Goal: Task Accomplishment & Management: Use online tool/utility

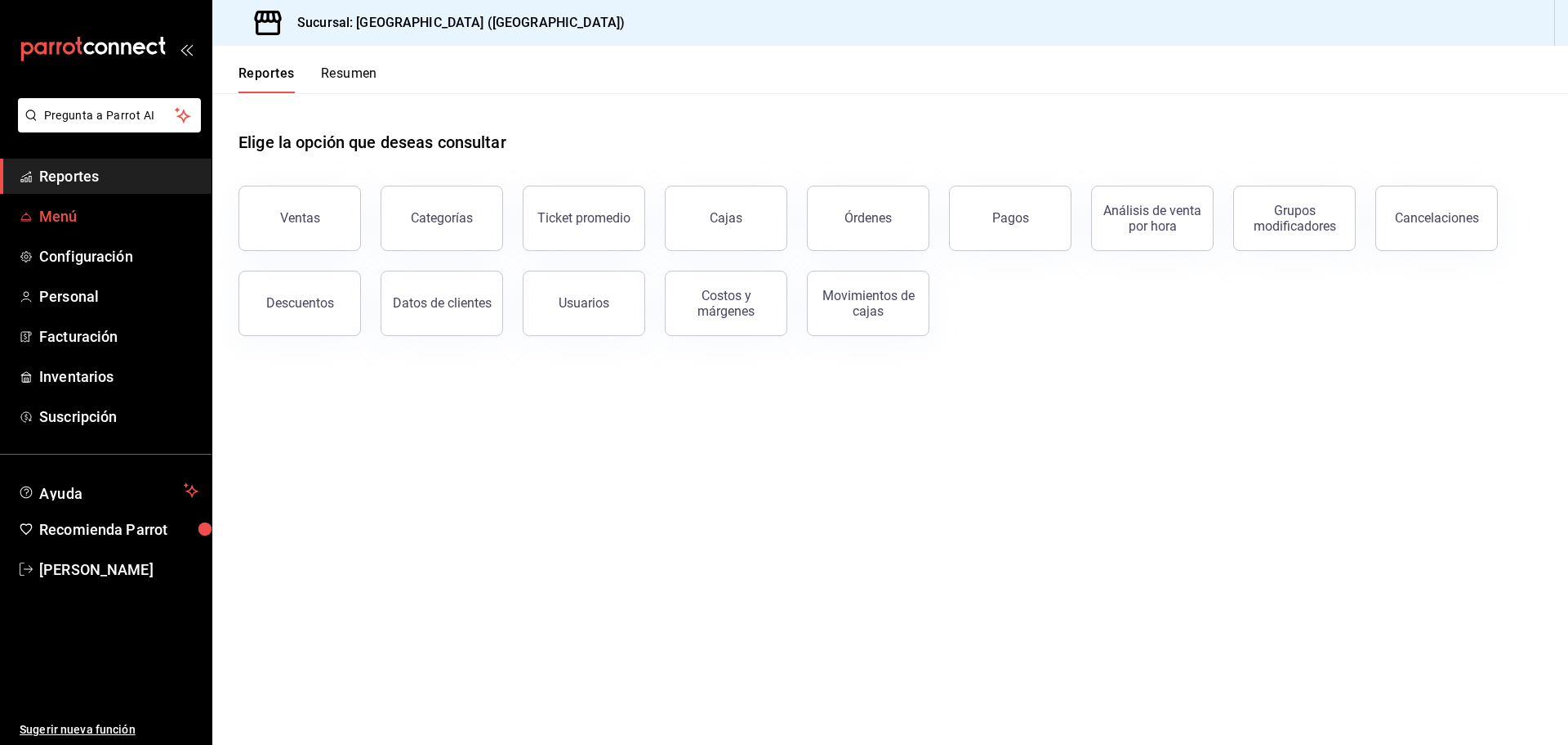
click at [90, 226] on span "Menú" at bounding box center [119, 216] width 160 height 22
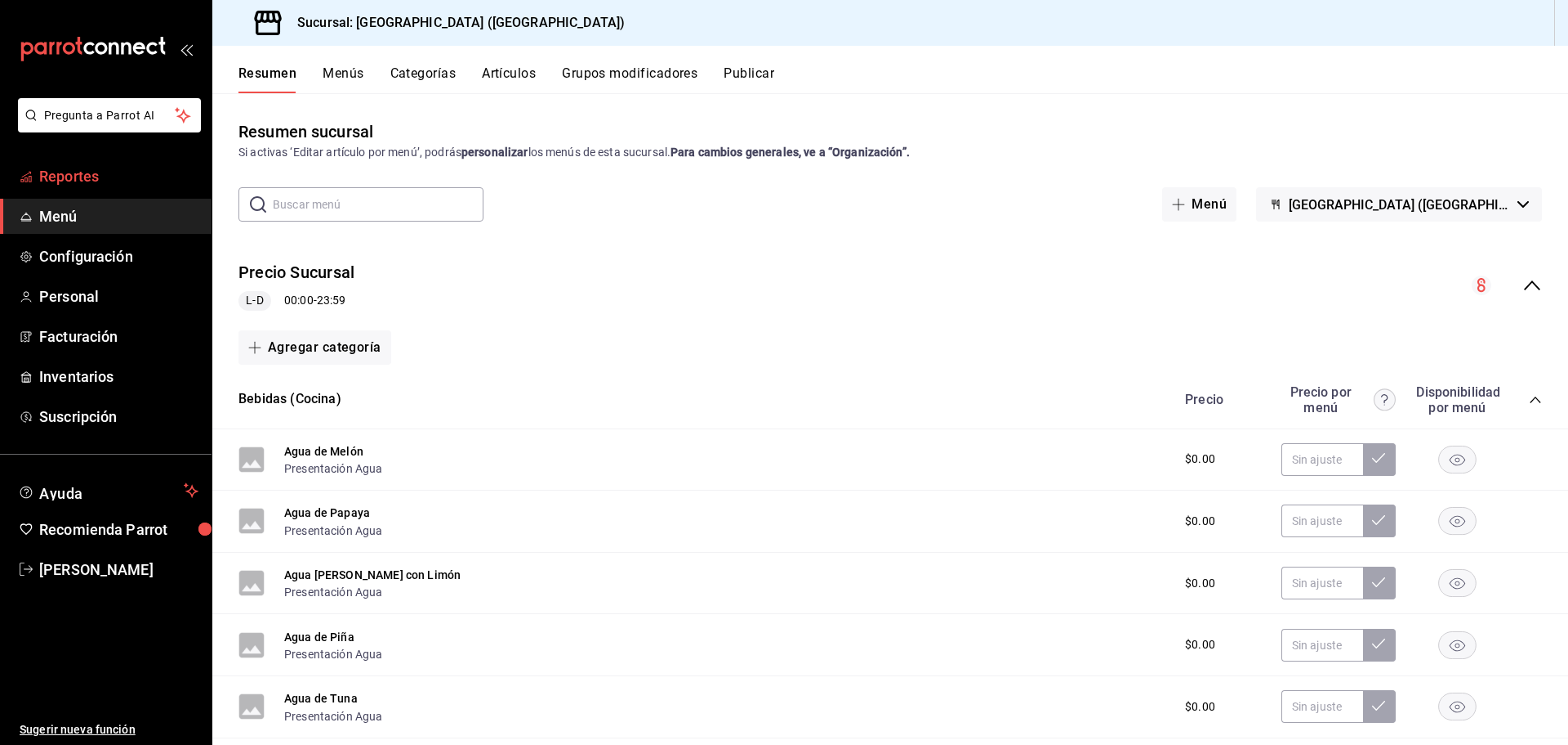
click at [85, 183] on span "Reportes" at bounding box center [119, 176] width 160 height 22
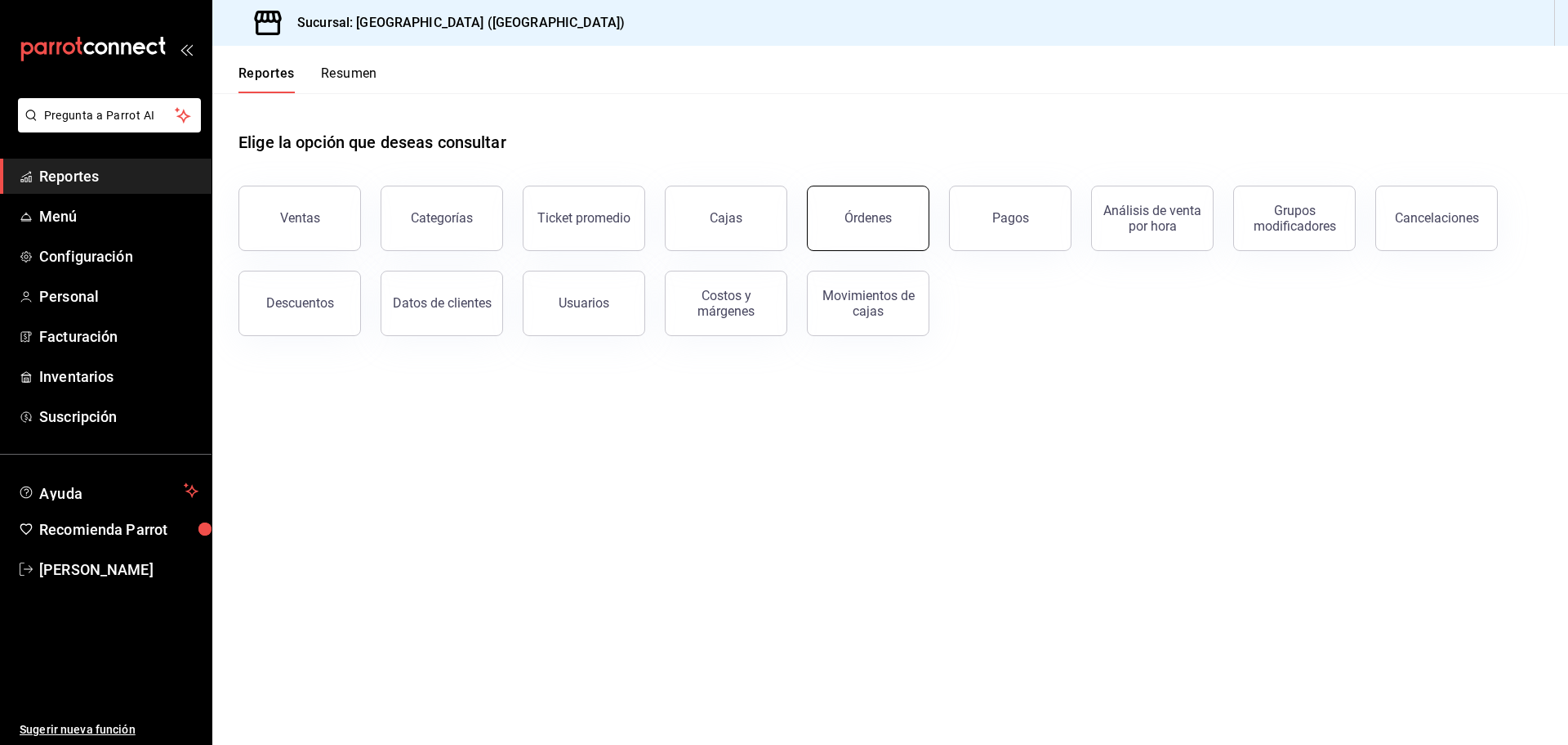
click at [842, 226] on button "Órdenes" at bounding box center [869, 218] width 122 height 66
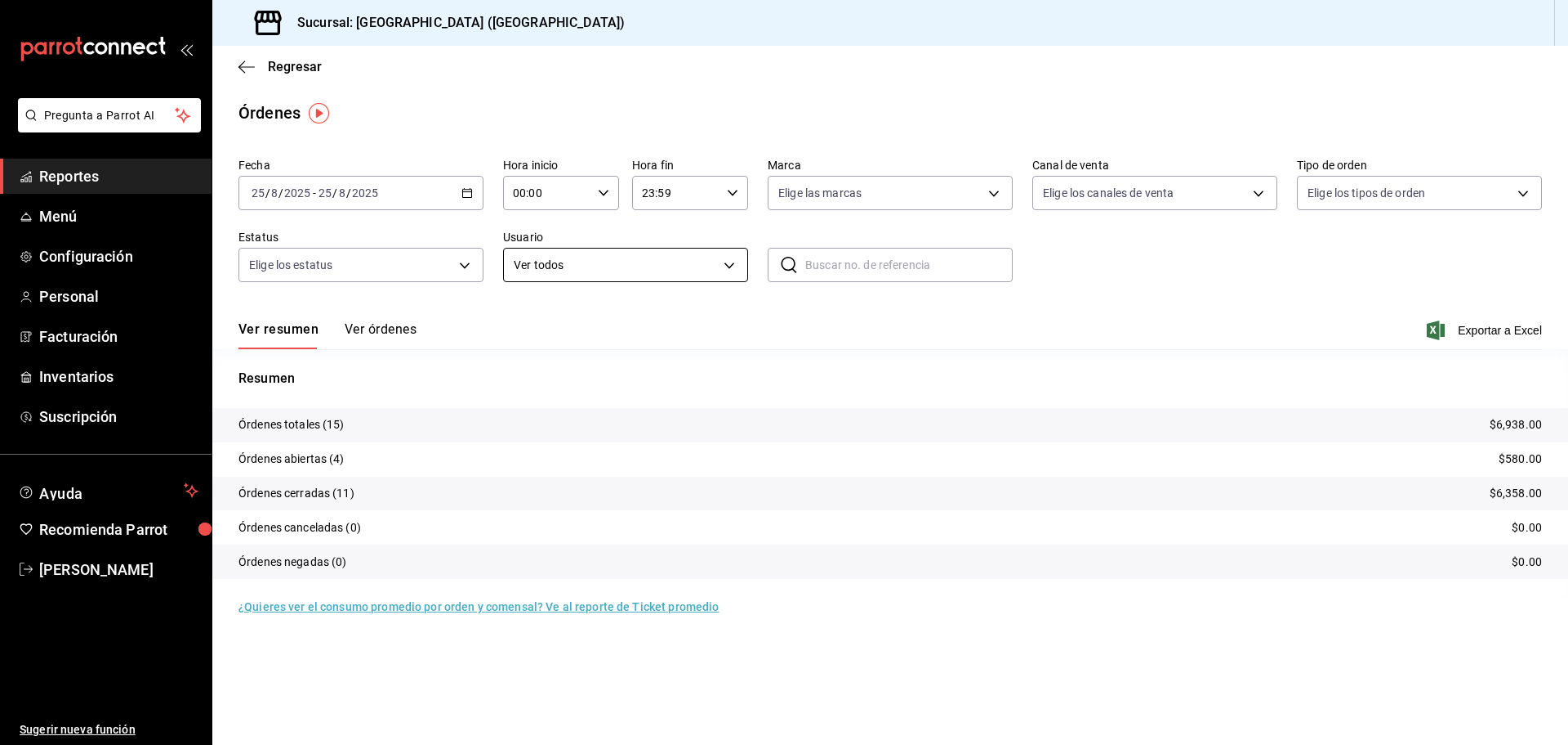
click at [724, 269] on body "Pregunta a Parrot AI Reportes Menú Configuración Personal Facturación Inventari…" at bounding box center [784, 372] width 1568 height 745
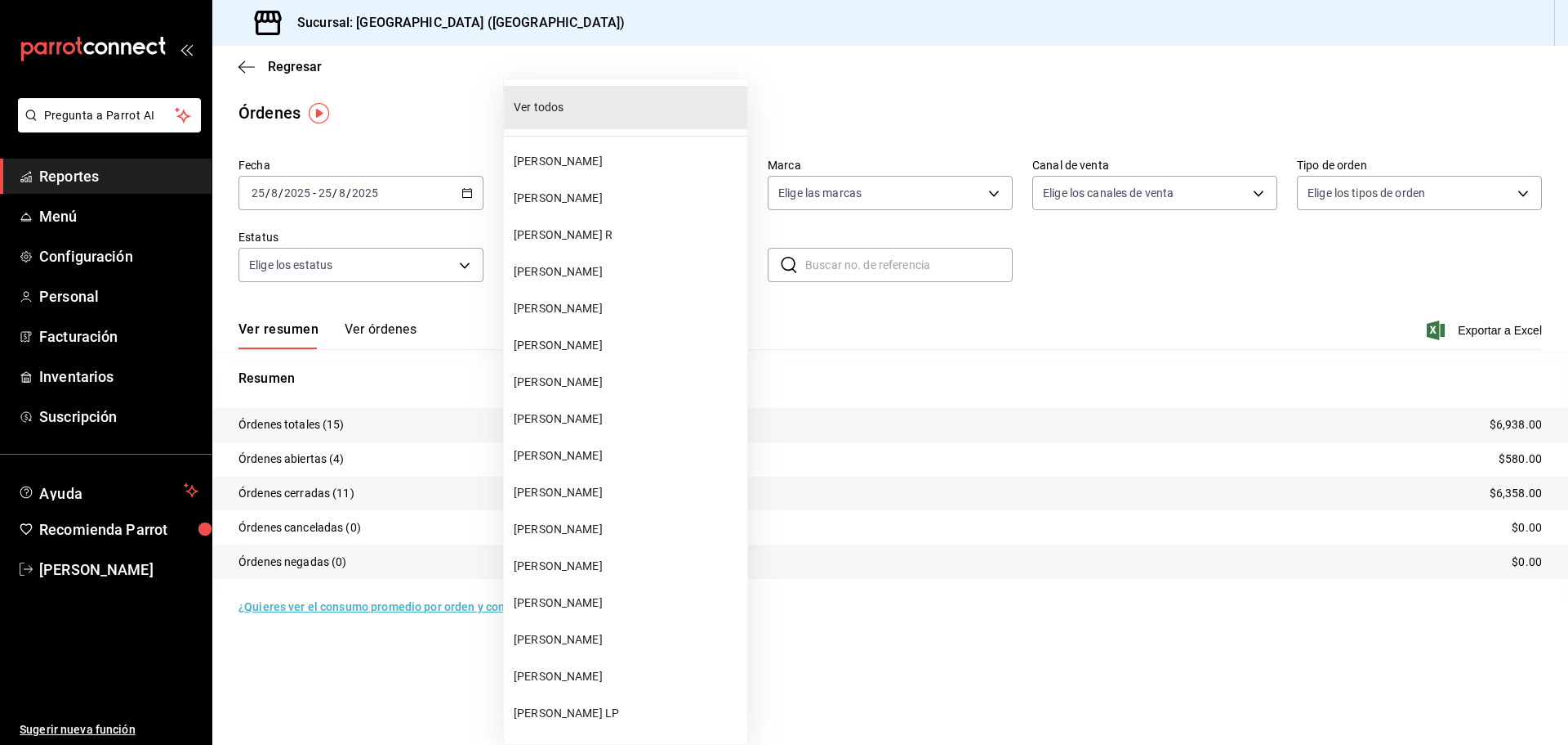
click at [592, 155] on span "[PERSON_NAME]" at bounding box center [628, 161] width 227 height 17
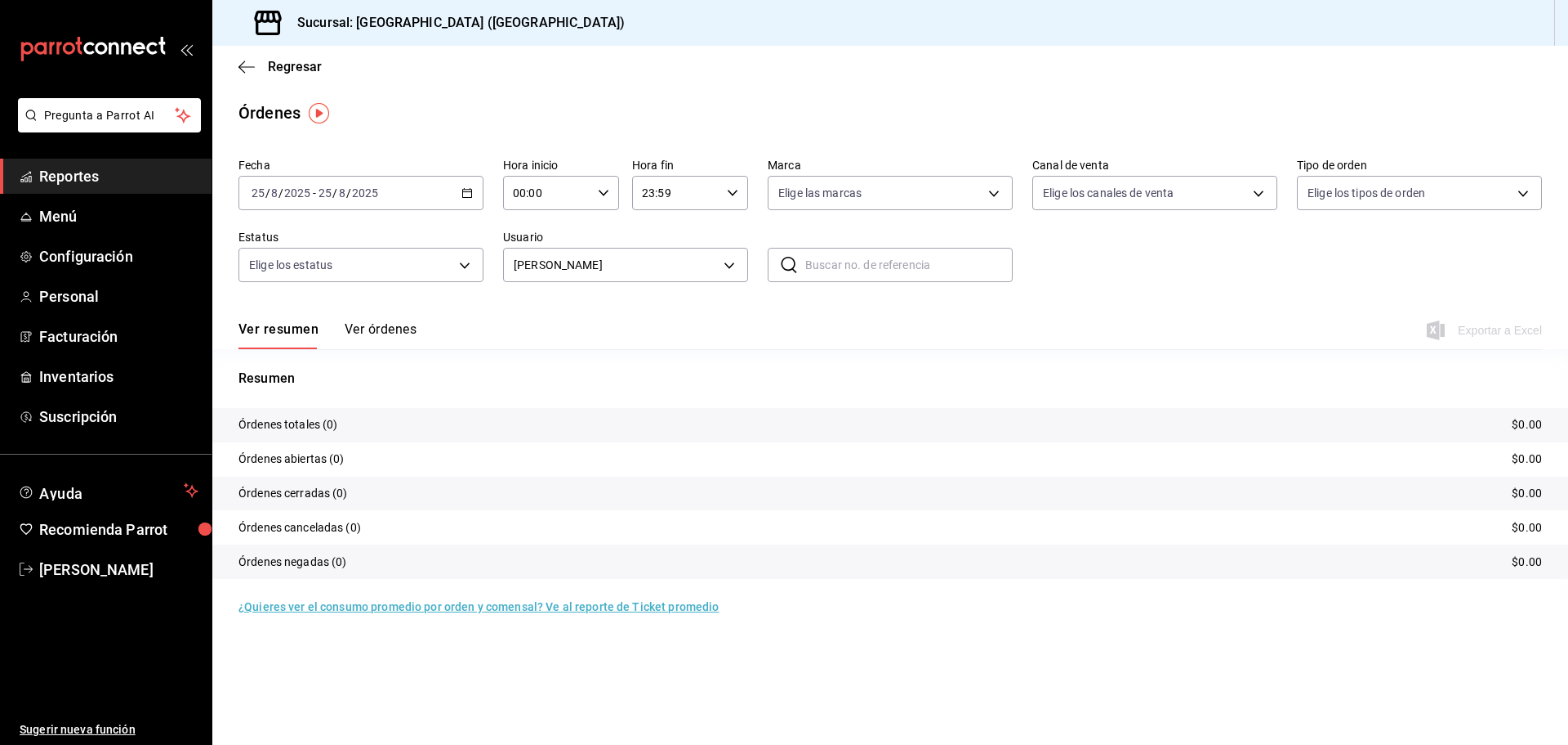
click at [464, 200] on div "[DATE] [DATE] - [DATE] [DATE]" at bounding box center [361, 192] width 245 height 35
click at [324, 427] on span "Rango de fechas" at bounding box center [316, 426] width 127 height 17
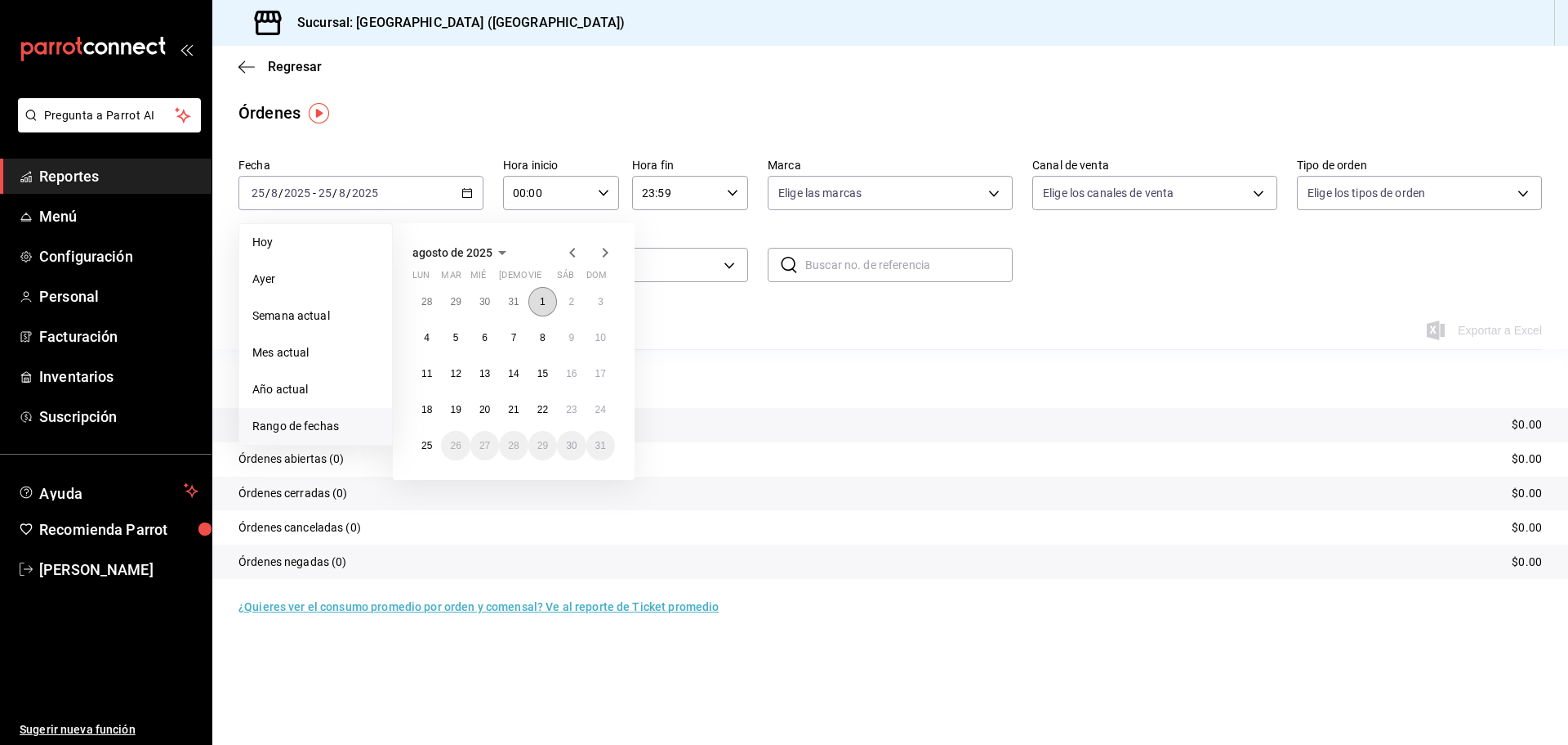
click at [537, 308] on button "1" at bounding box center [542, 301] width 28 height 29
click at [590, 419] on button "24" at bounding box center [601, 409] width 28 height 29
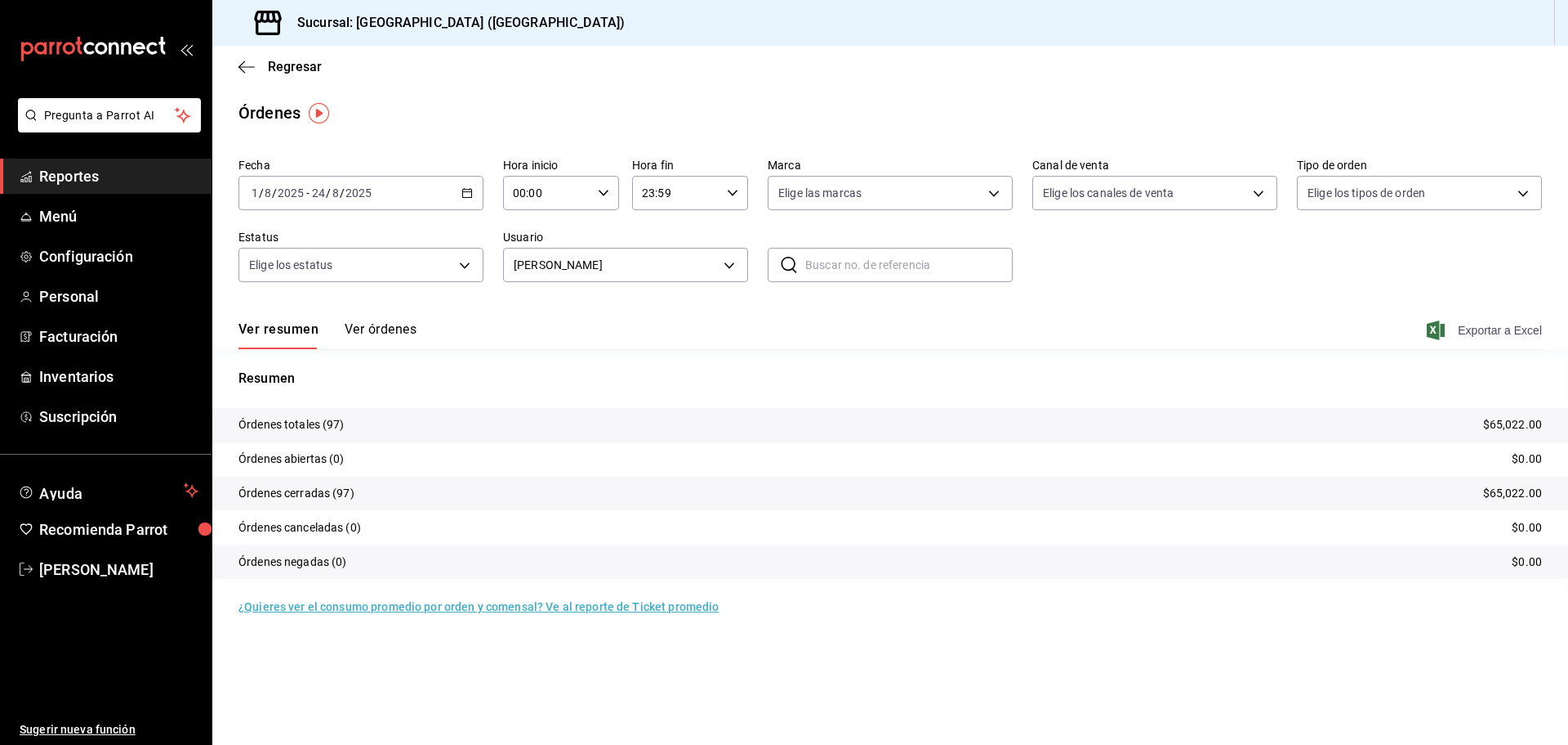
click at [1496, 330] on span "Exportar a Excel" at bounding box center [1486, 330] width 112 height 20
click at [727, 266] on body "Pregunta a Parrot AI Reportes Menú Configuración Personal Facturación Inventari…" at bounding box center [784, 372] width 1568 height 745
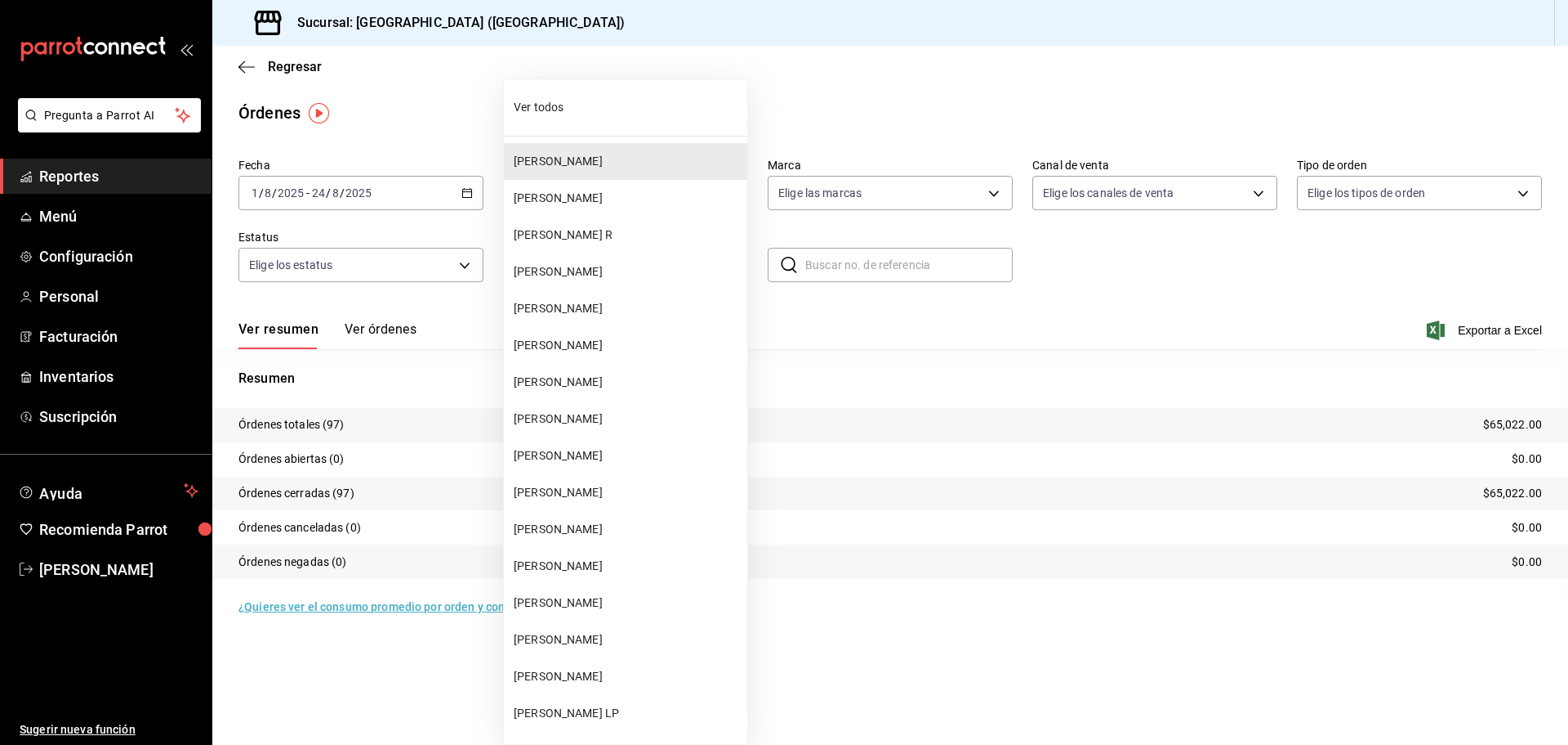
click at [589, 200] on span "[PERSON_NAME]" at bounding box center [628, 198] width 227 height 17
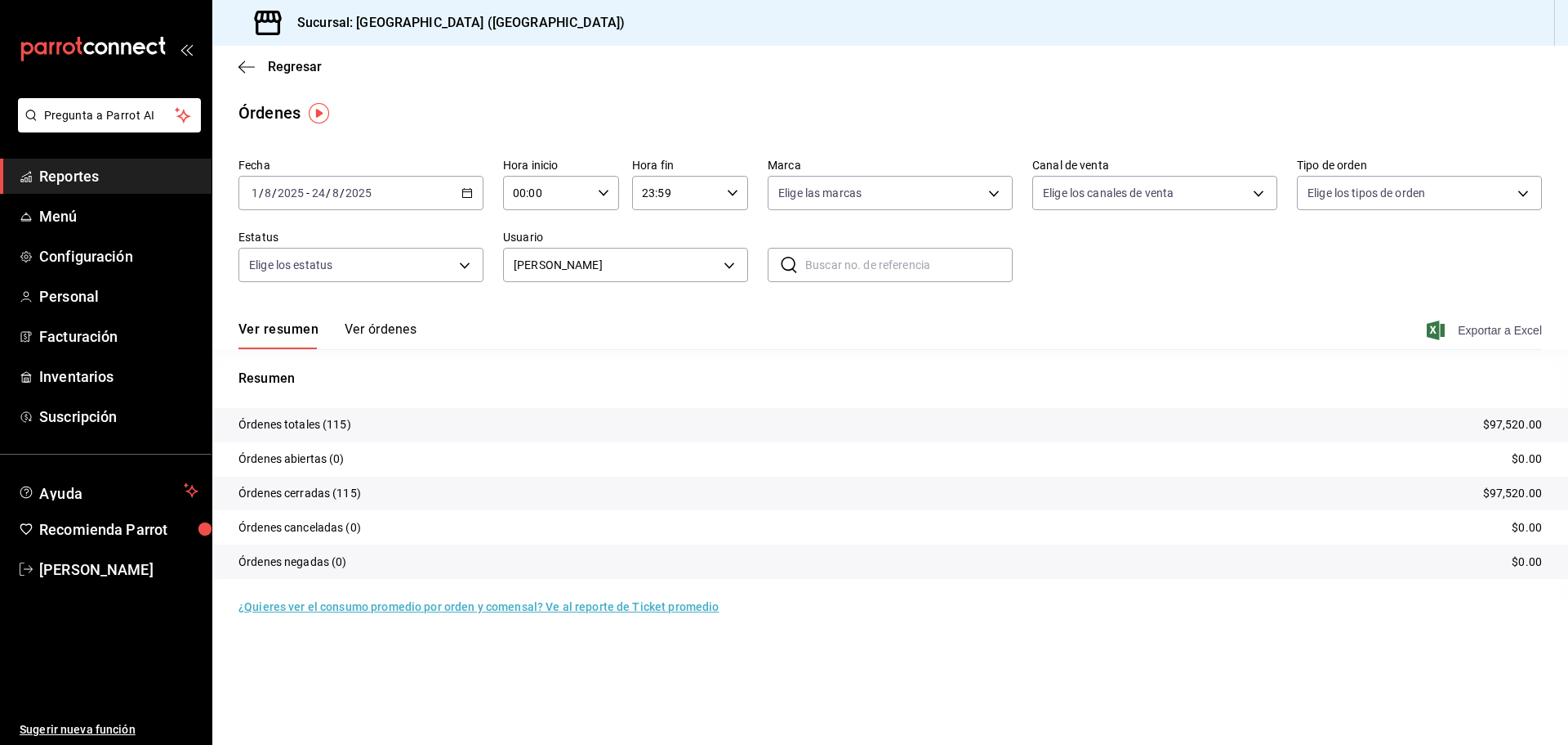
click at [1493, 333] on span "Exportar a Excel" at bounding box center [1486, 330] width 112 height 20
click at [733, 263] on body "Pregunta a Parrot AI Reportes Menú Configuración Personal Facturación Inventari…" at bounding box center [784, 372] width 1568 height 745
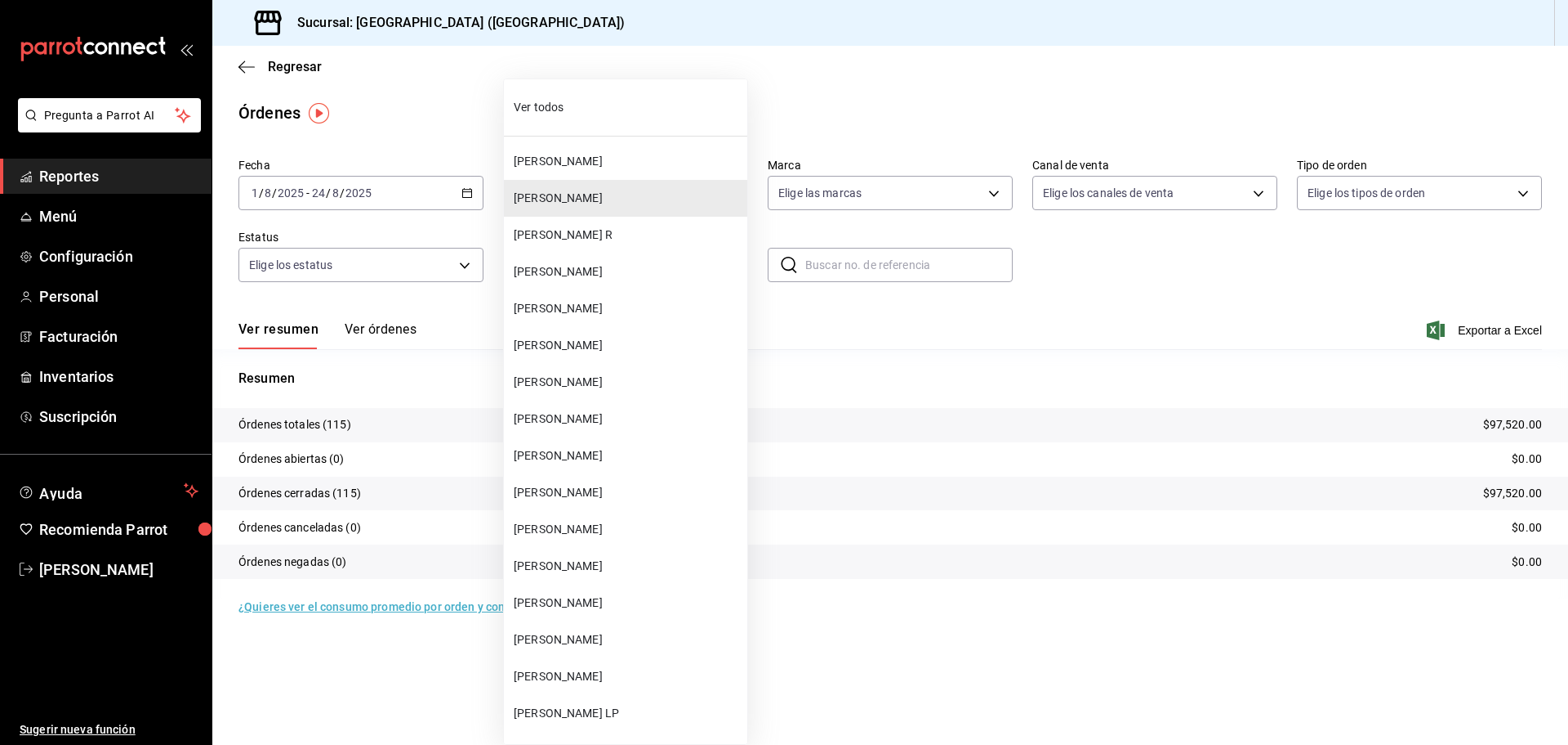
click at [591, 232] on span "[PERSON_NAME] R" at bounding box center [628, 234] width 227 height 17
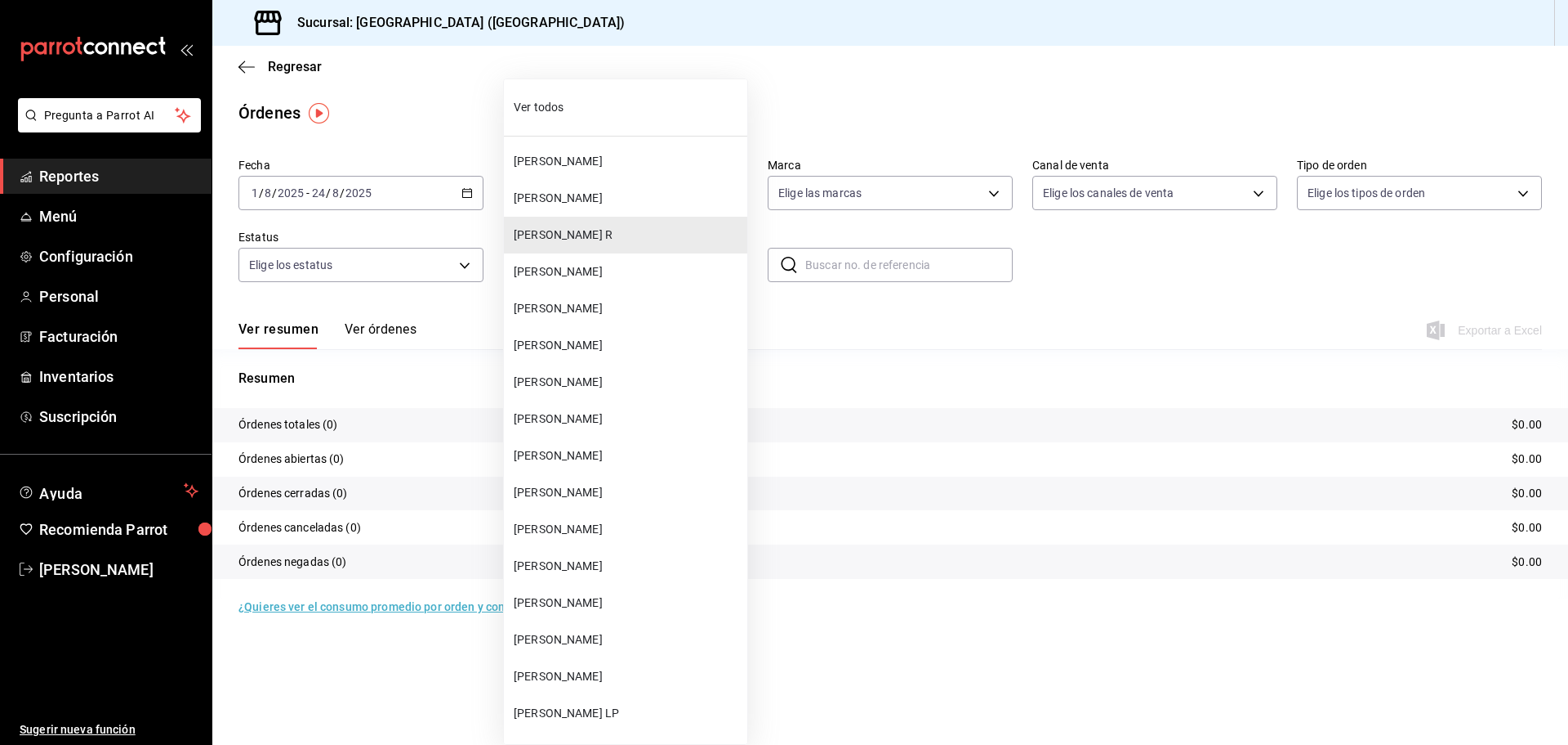
click at [721, 270] on body "Pregunta a Parrot AI Reportes Menú Configuración Personal Facturación Inventari…" at bounding box center [784, 372] width 1568 height 745
click at [577, 302] on span "[PERSON_NAME]" at bounding box center [628, 308] width 227 height 17
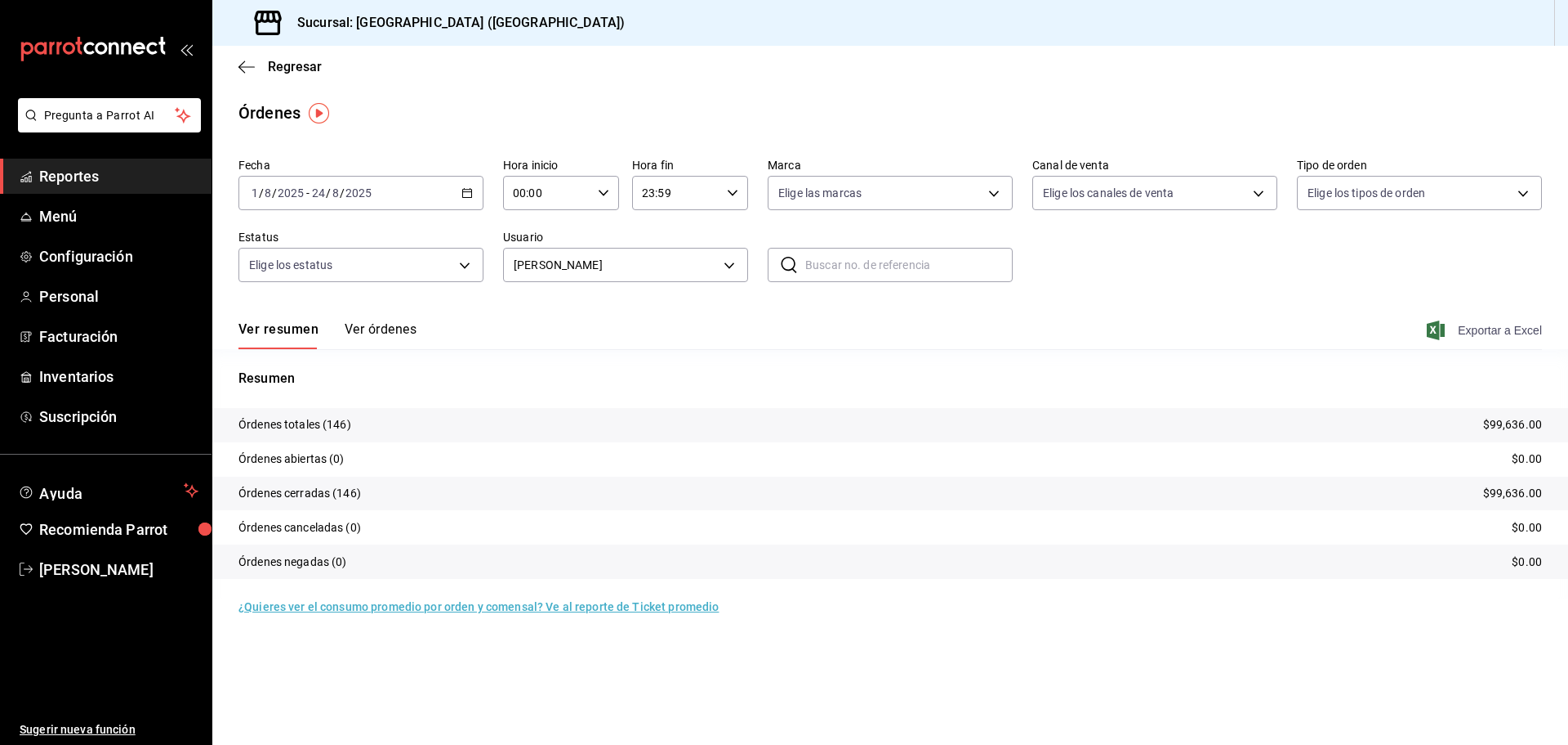
click at [1514, 326] on span "Exportar a Excel" at bounding box center [1486, 330] width 112 height 20
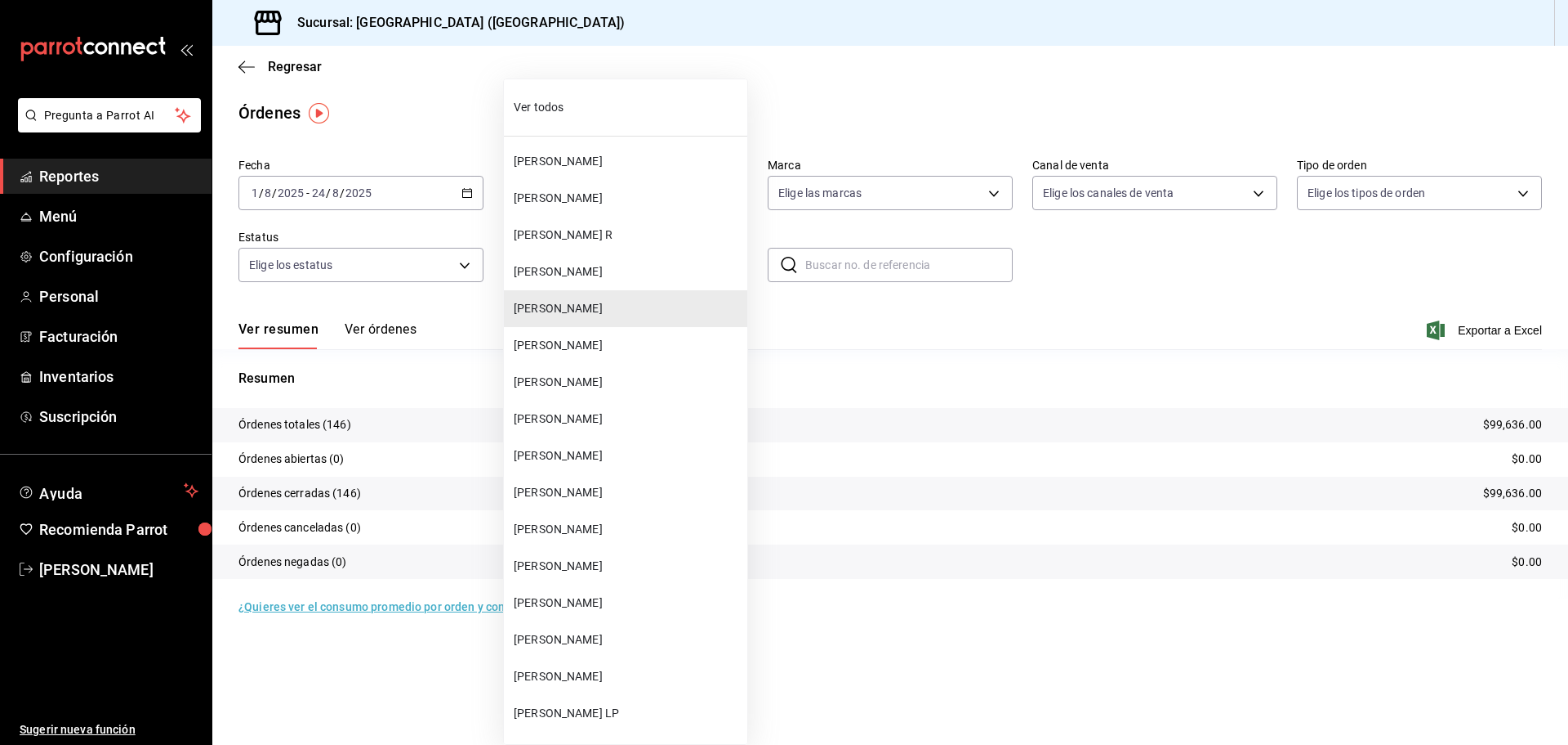
click at [721, 266] on body "Pregunta a Parrot AI Reportes Menú Configuración Personal Facturación Inventari…" at bounding box center [784, 372] width 1568 height 745
click at [571, 345] on span "[PERSON_NAME]" at bounding box center [628, 345] width 227 height 17
type input "cd0c93c6-02fa-4d55-a50c-63ccc8e7661e"
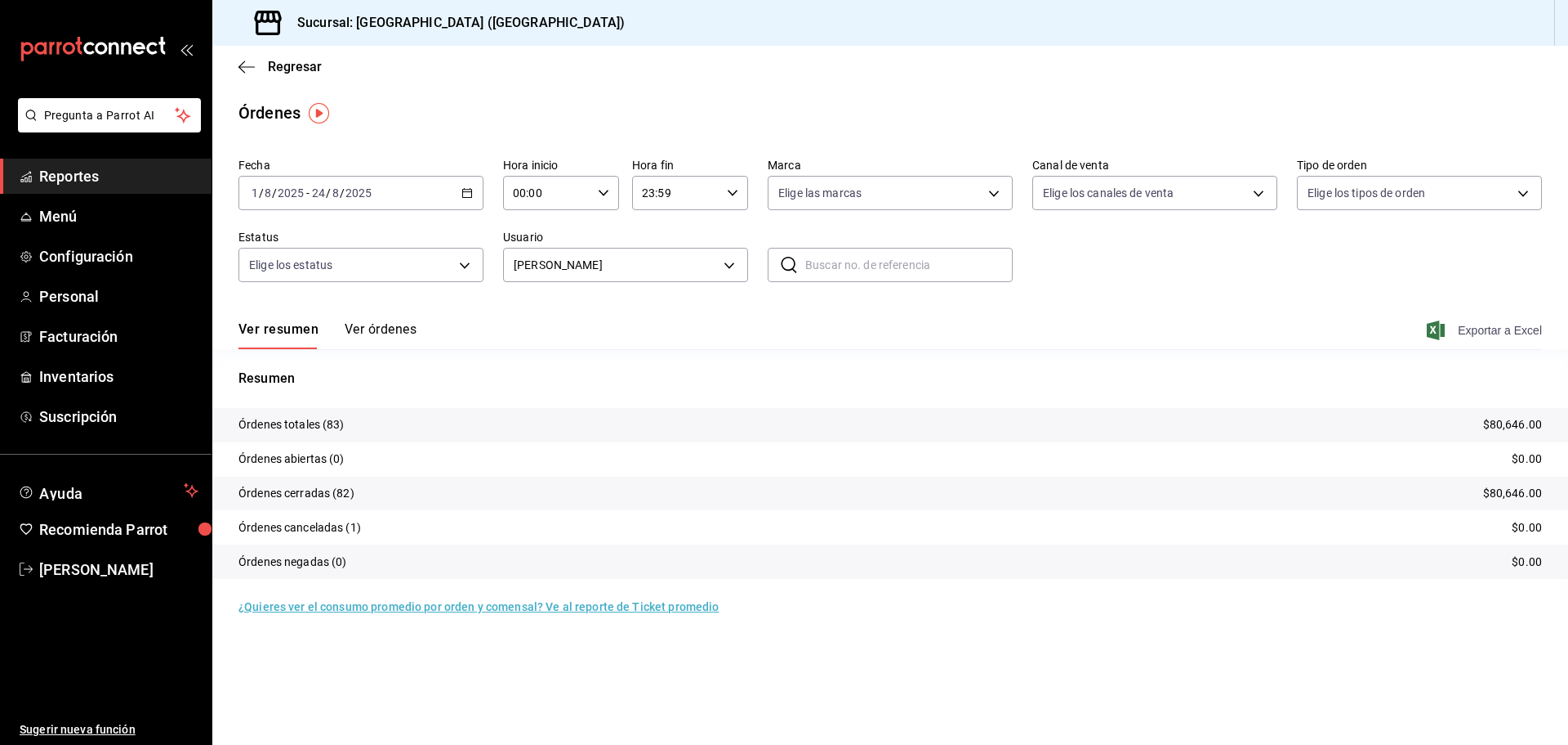
click at [1494, 336] on span "Exportar a Excel" at bounding box center [1486, 330] width 112 height 20
